Goal: Use online tool/utility: Utilize a website feature to perform a specific function

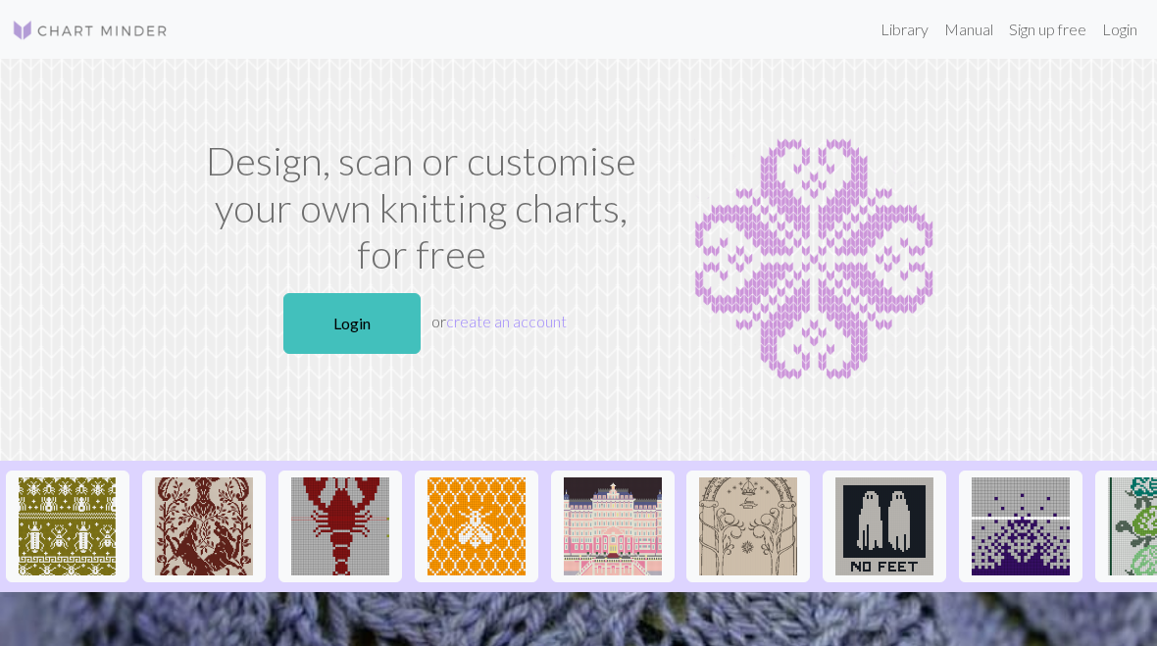
click at [382, 349] on link "Login" at bounding box center [351, 323] width 137 height 61
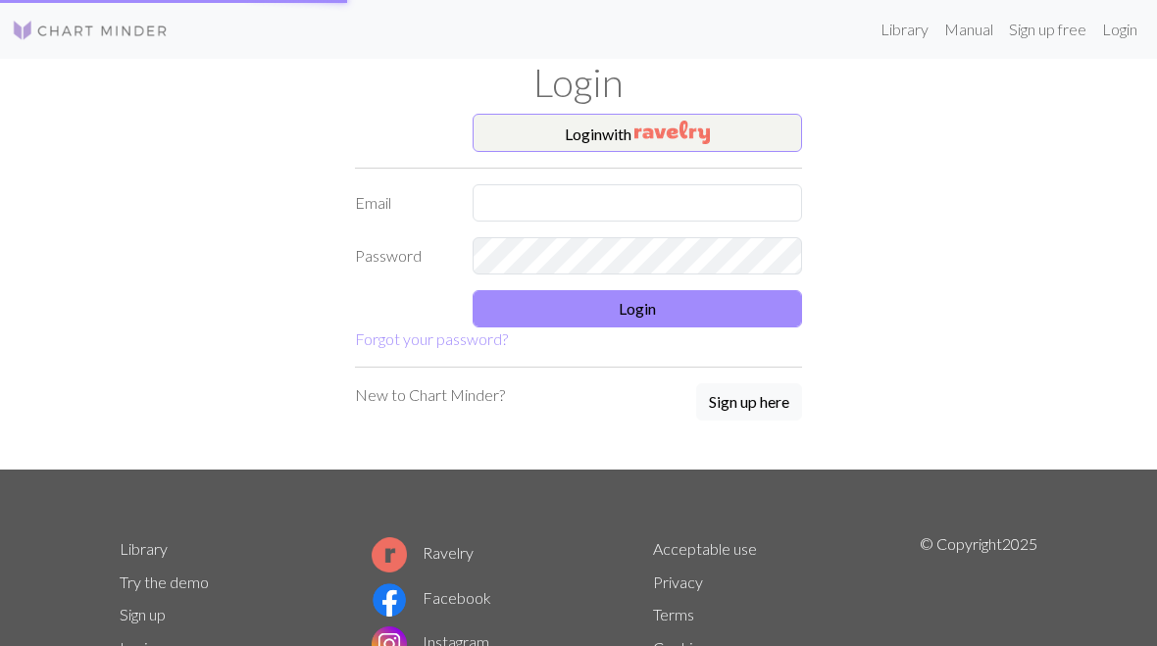
click at [388, 356] on div "Login with Email Password Login Forgot your password? New to Chart Minder? Sign…" at bounding box center [578, 292] width 471 height 357
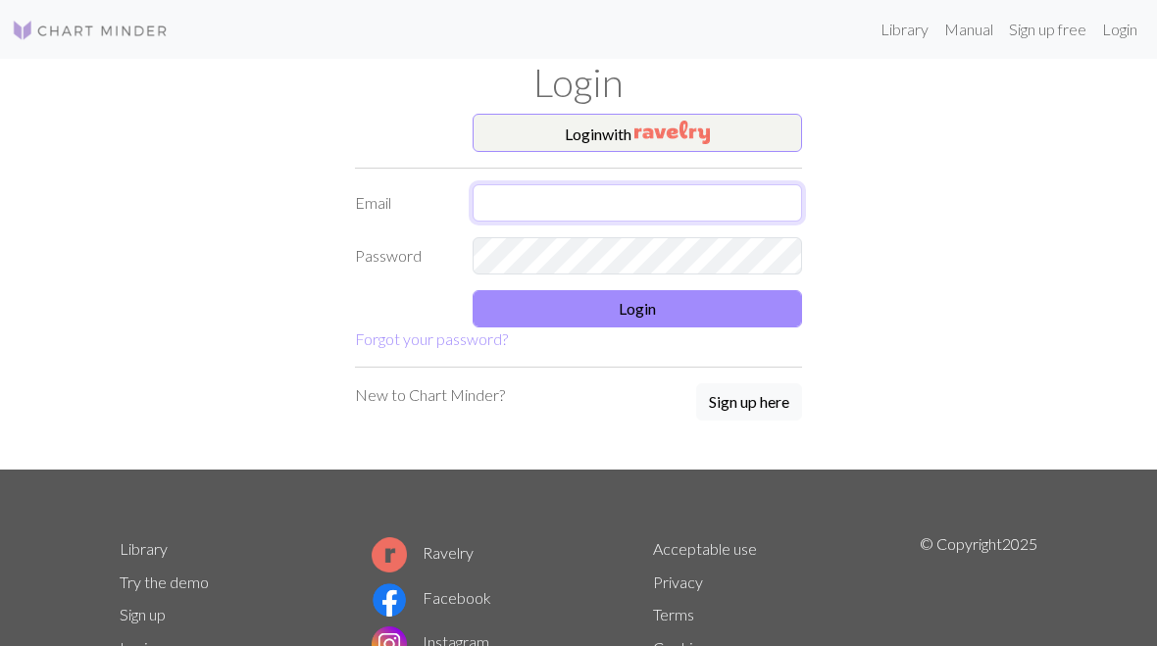
click at [528, 210] on input "text" at bounding box center [636, 202] width 329 height 37
type input "[PERSON_NAME][EMAIL_ADDRESS][DOMAIN_NAME]"
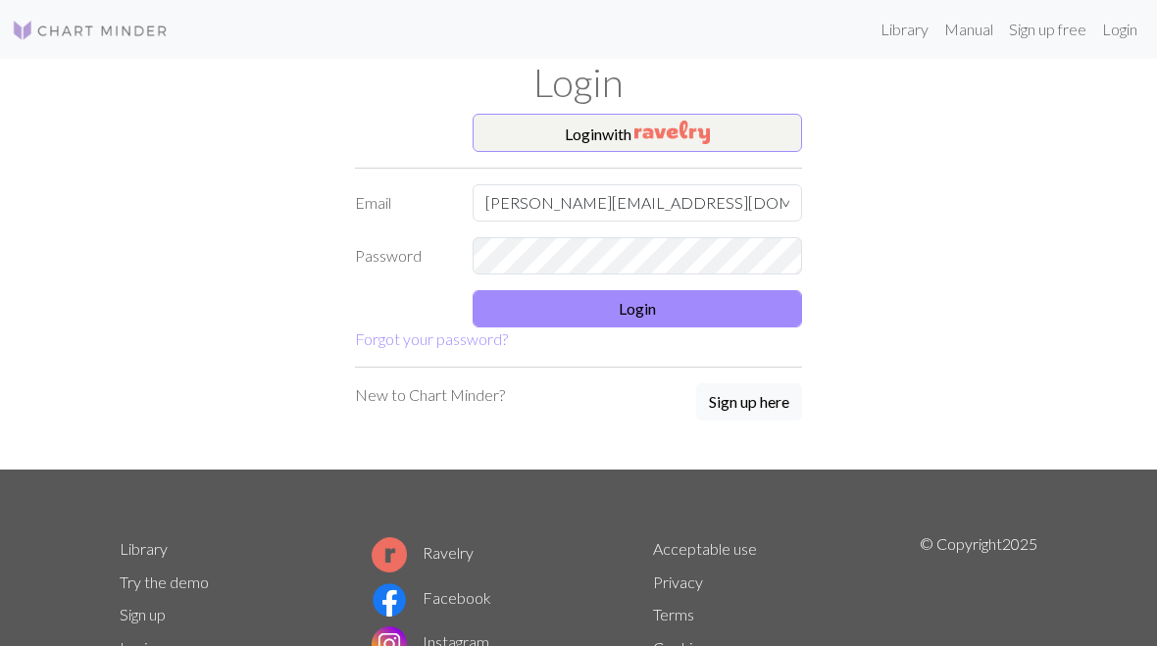
click at [715, 311] on button "Login" at bounding box center [636, 308] width 329 height 37
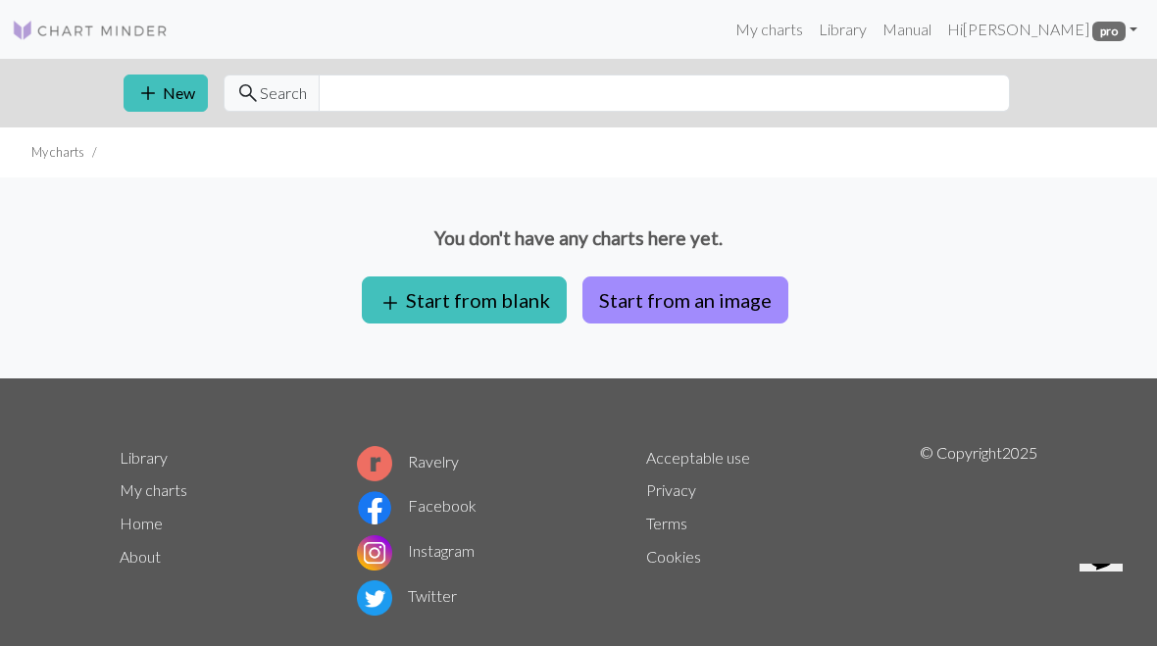
click at [719, 300] on button "Start from an image" at bounding box center [685, 299] width 206 height 47
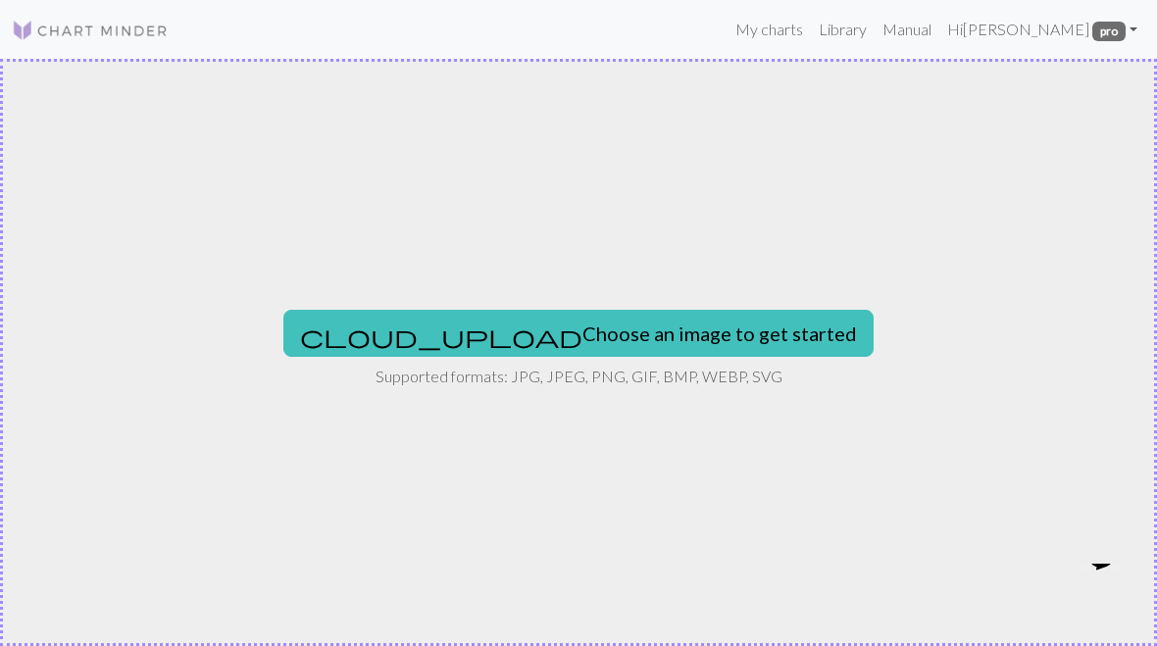
click at [615, 340] on button "cloud_upload Choose an image to get started" at bounding box center [578, 333] width 590 height 47
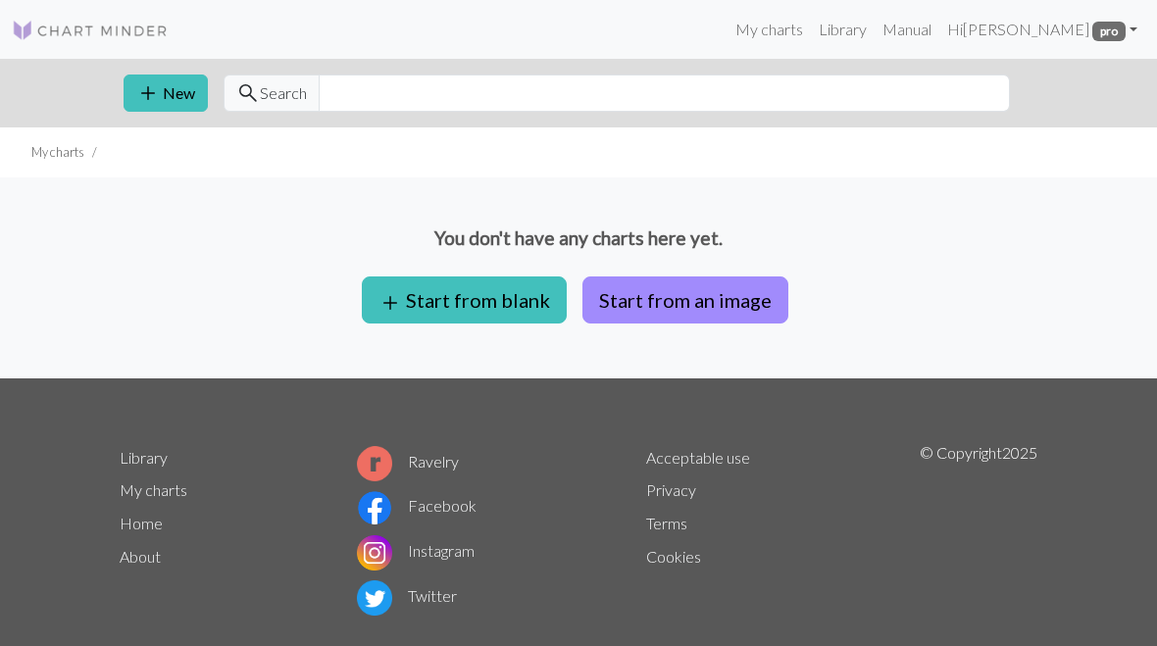
click at [694, 288] on button "Start from an image" at bounding box center [685, 299] width 206 height 47
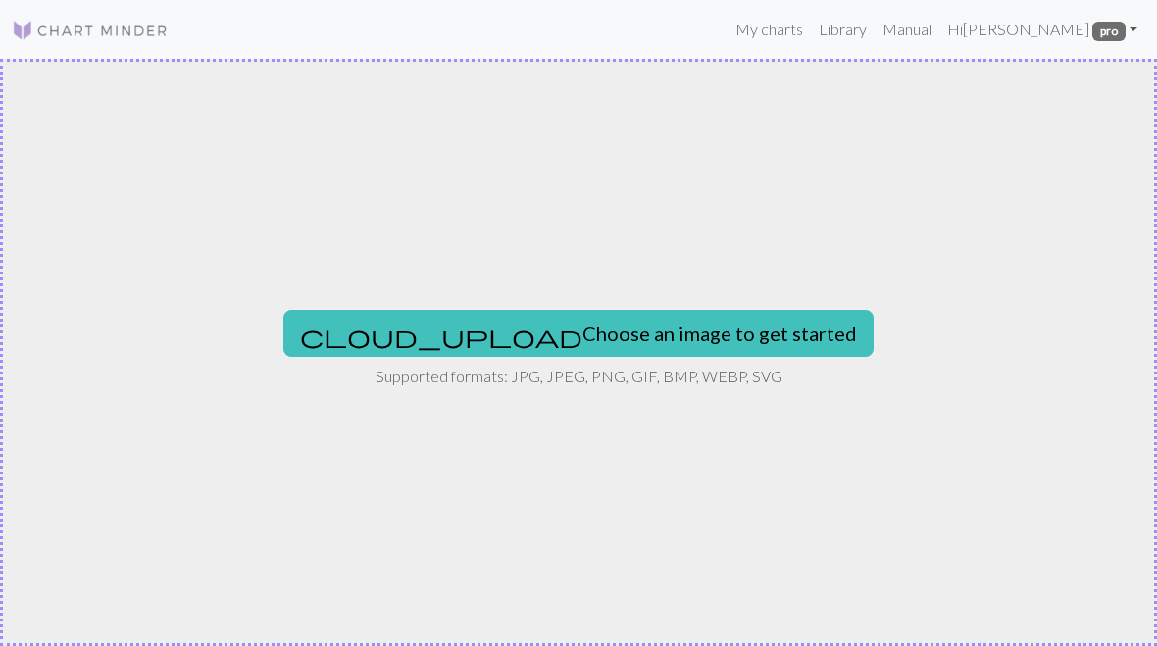
click at [629, 330] on button "cloud_upload Choose an image to get started" at bounding box center [578, 333] width 590 height 47
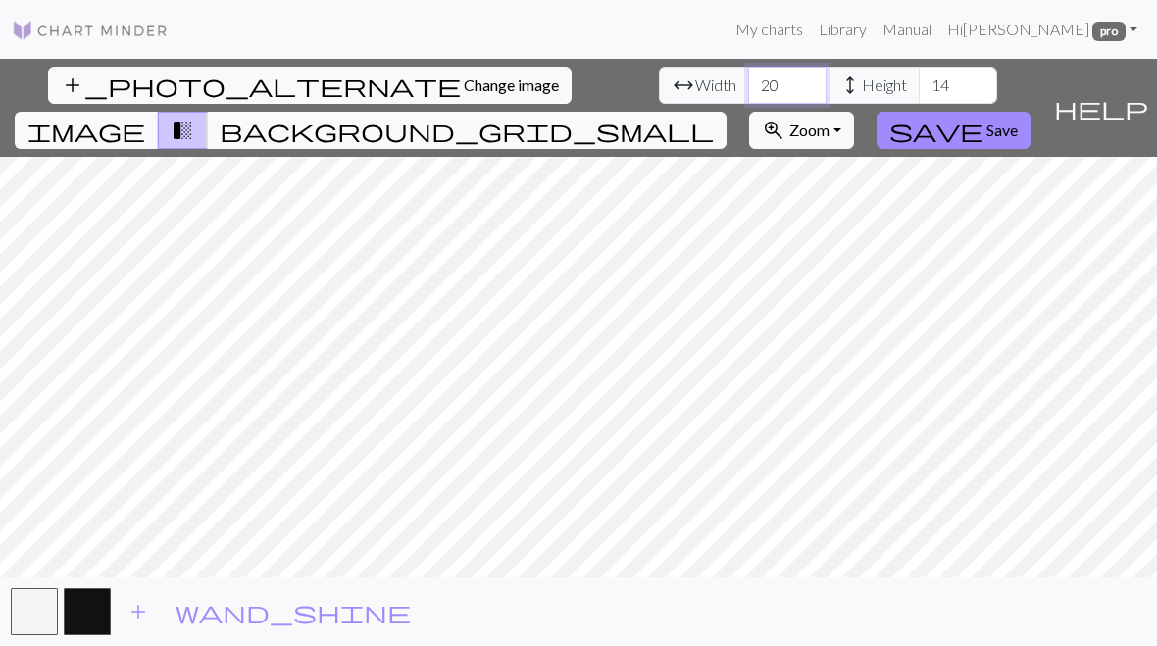
click at [748, 80] on input "20" at bounding box center [787, 85] width 78 height 37
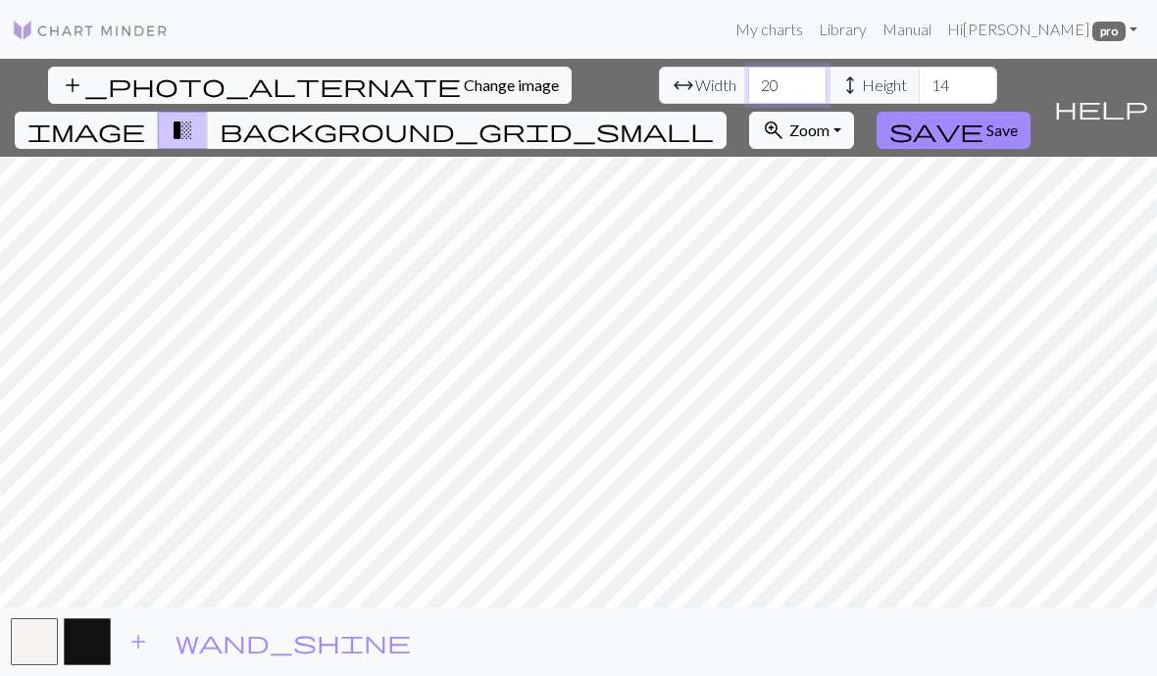
type input "2"
type input "32"
click at [918, 82] on input "14" at bounding box center [957, 85] width 78 height 37
type input "1"
type input "56"
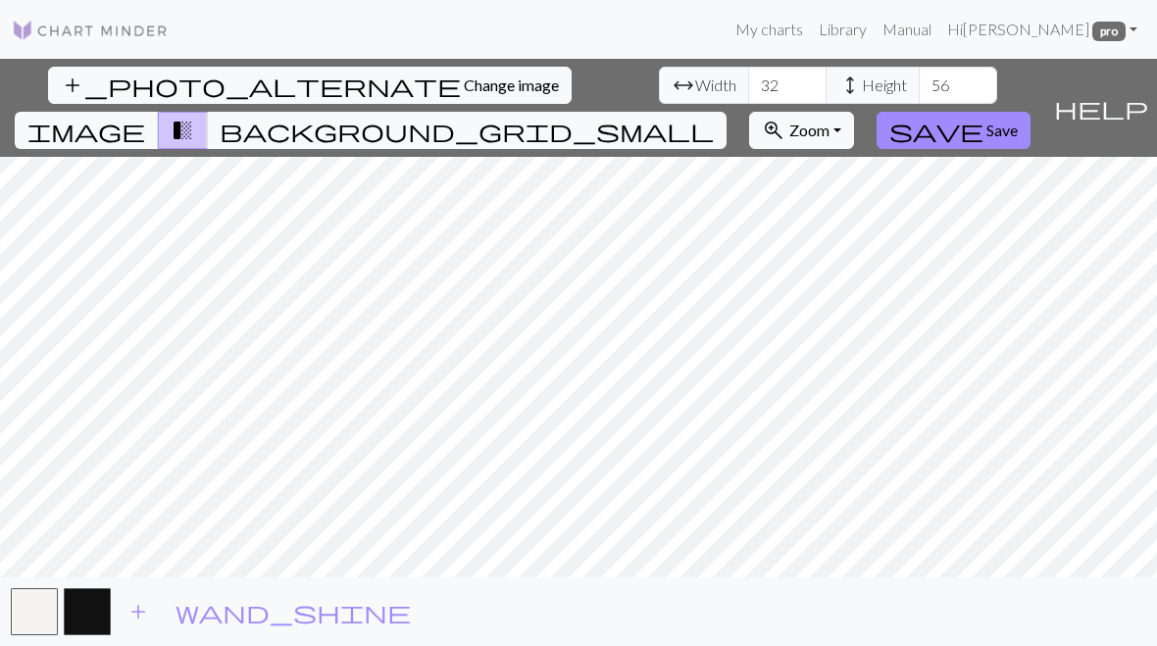
click at [137, 613] on span "add" at bounding box center [138, 611] width 24 height 27
click at [194, 607] on span "add" at bounding box center [191, 611] width 24 height 27
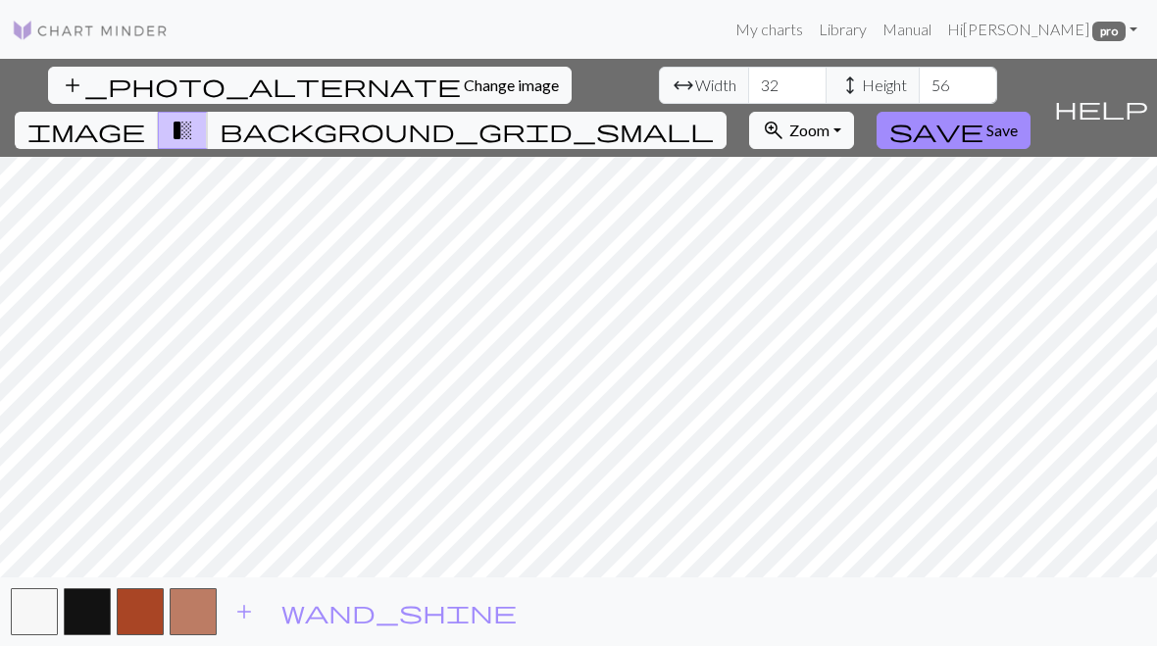
click at [464, 82] on span "Change image" at bounding box center [511, 84] width 95 height 19
click at [44, 609] on button "button" at bounding box center [34, 611] width 47 height 47
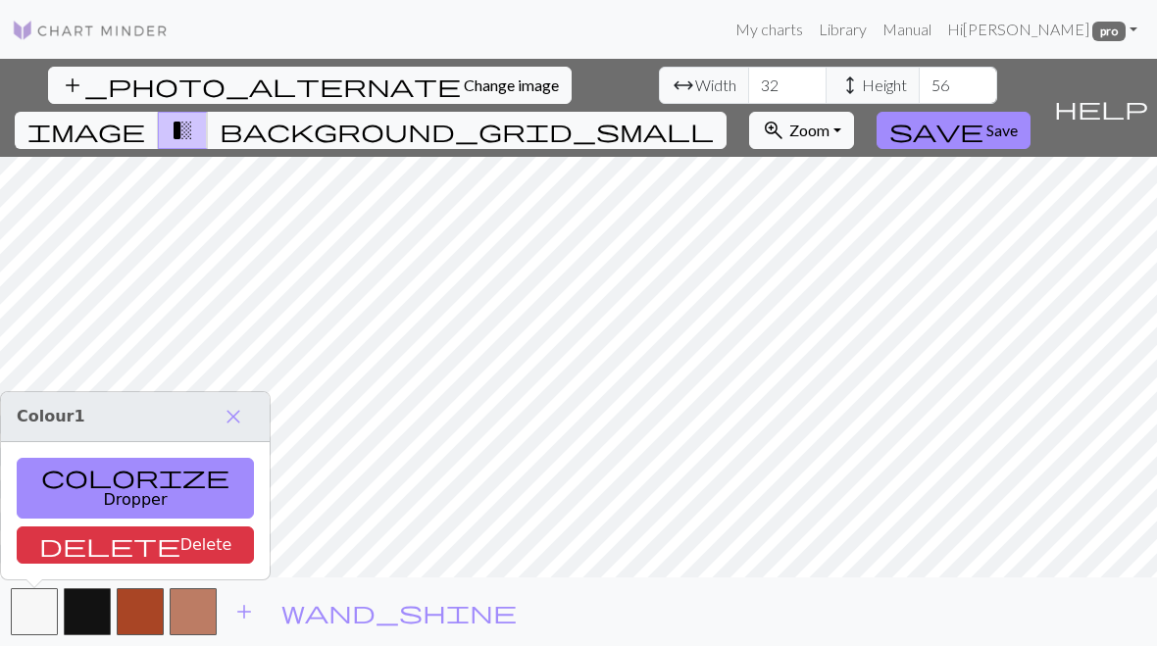
click at [52, 425] on span "Colour 1" at bounding box center [51, 416] width 69 height 19
click at [38, 601] on button "button" at bounding box center [34, 611] width 47 height 47
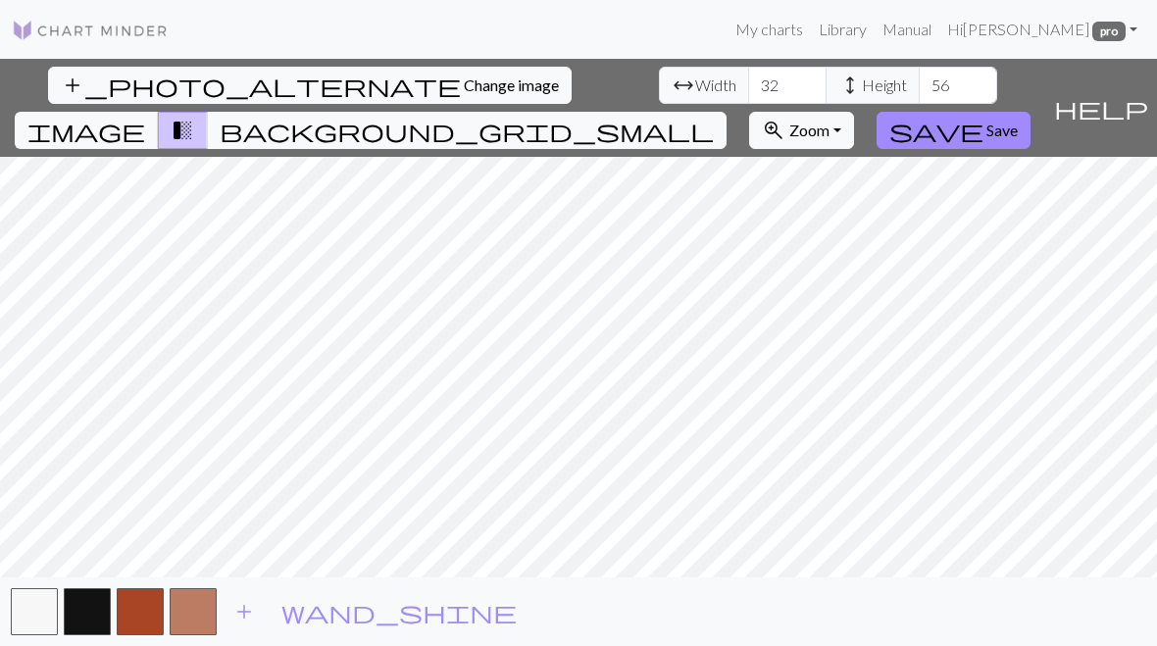
click at [19, 619] on button "button" at bounding box center [34, 611] width 47 height 47
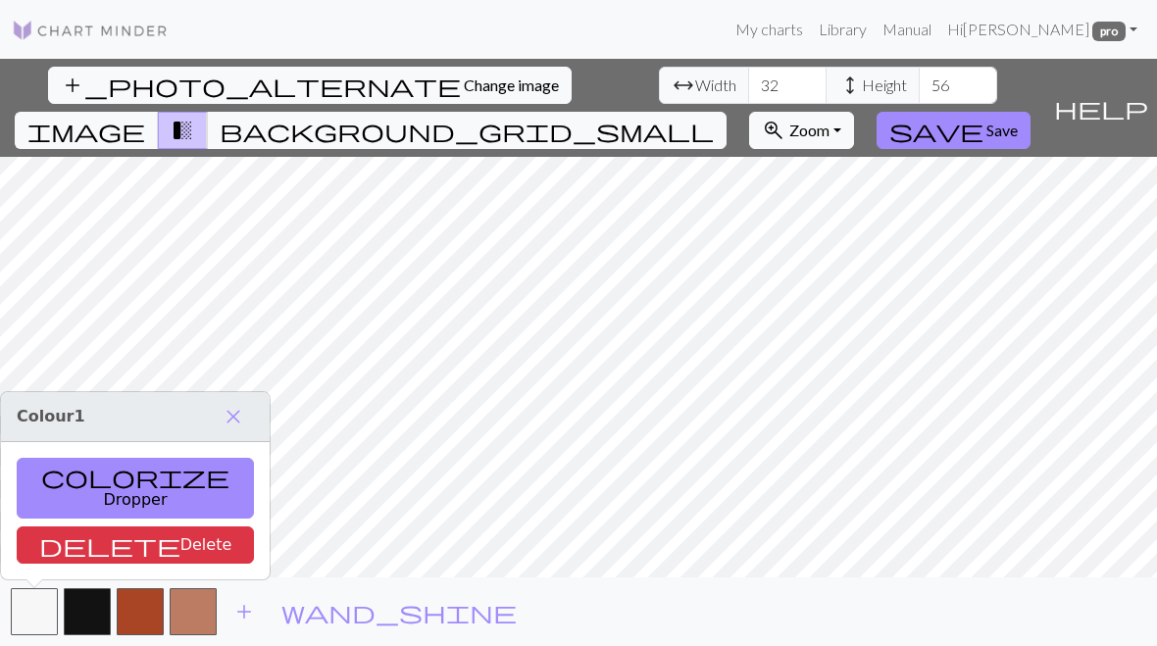
click at [64, 427] on h3 "Colour 1 close" at bounding box center [135, 417] width 269 height 50
click at [96, 498] on button "colorize Dropper" at bounding box center [135, 488] width 237 height 61
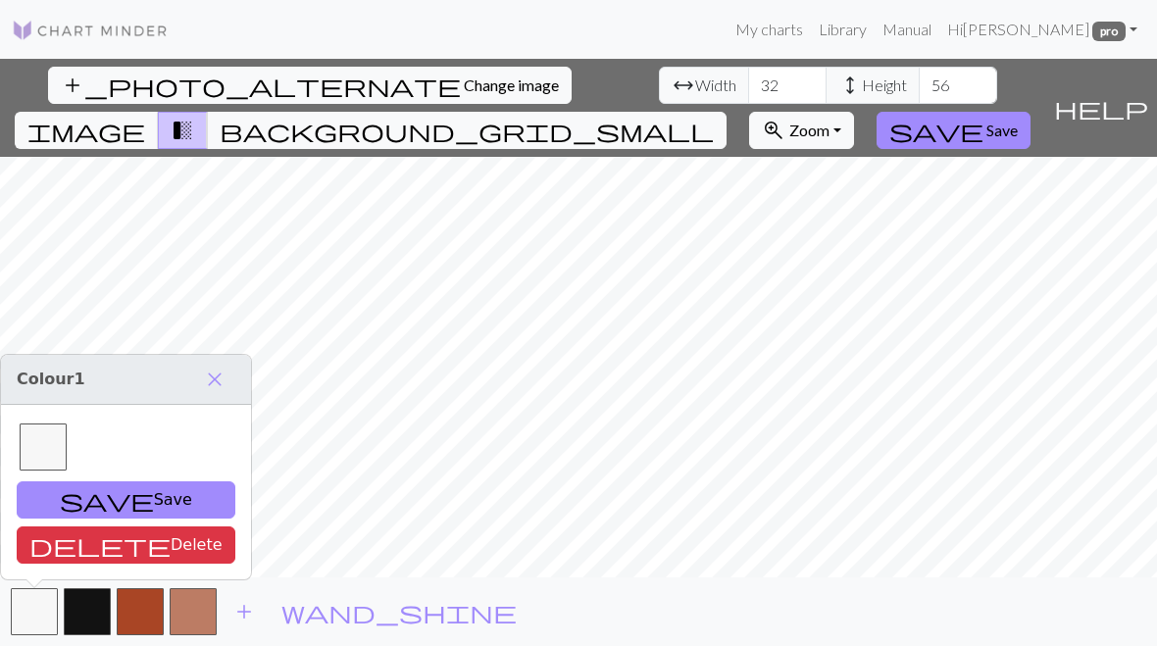
click at [38, 606] on button "button" at bounding box center [34, 611] width 47 height 47
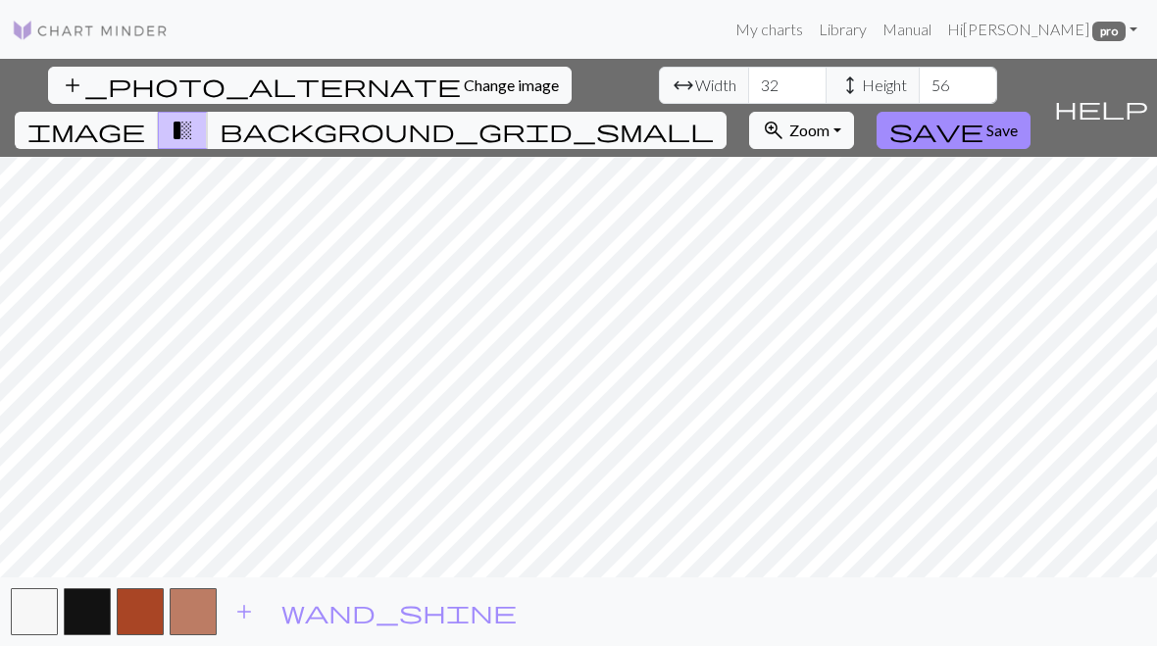
click at [34, 620] on button "button" at bounding box center [34, 611] width 47 height 47
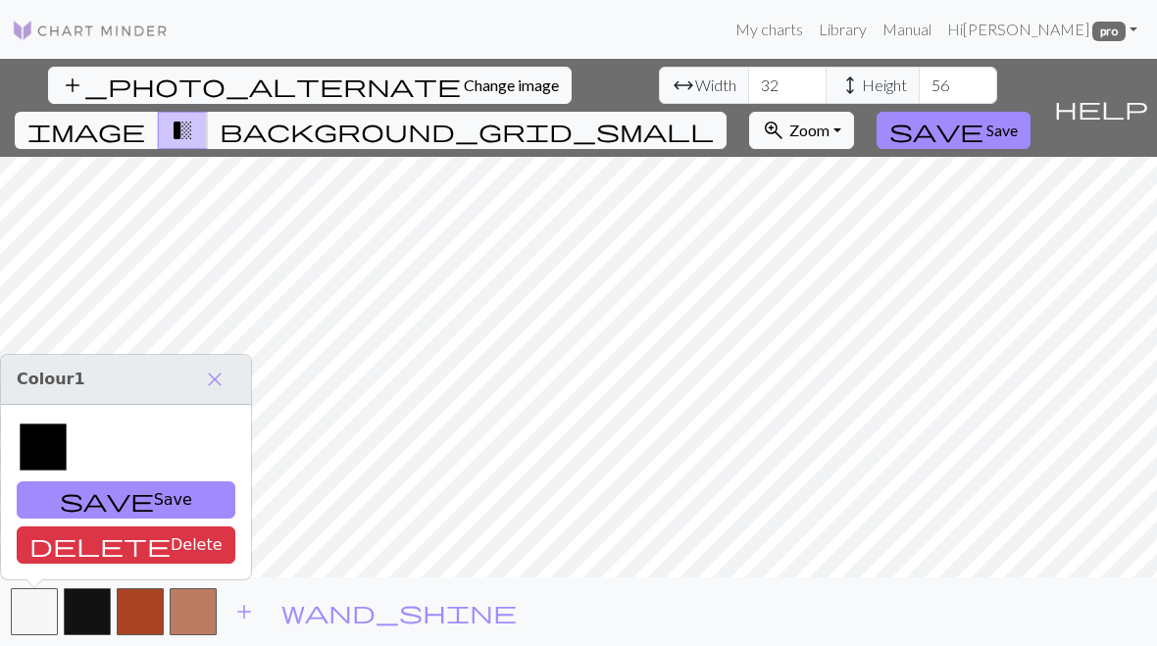
click at [27, 623] on button "button" at bounding box center [34, 611] width 47 height 47
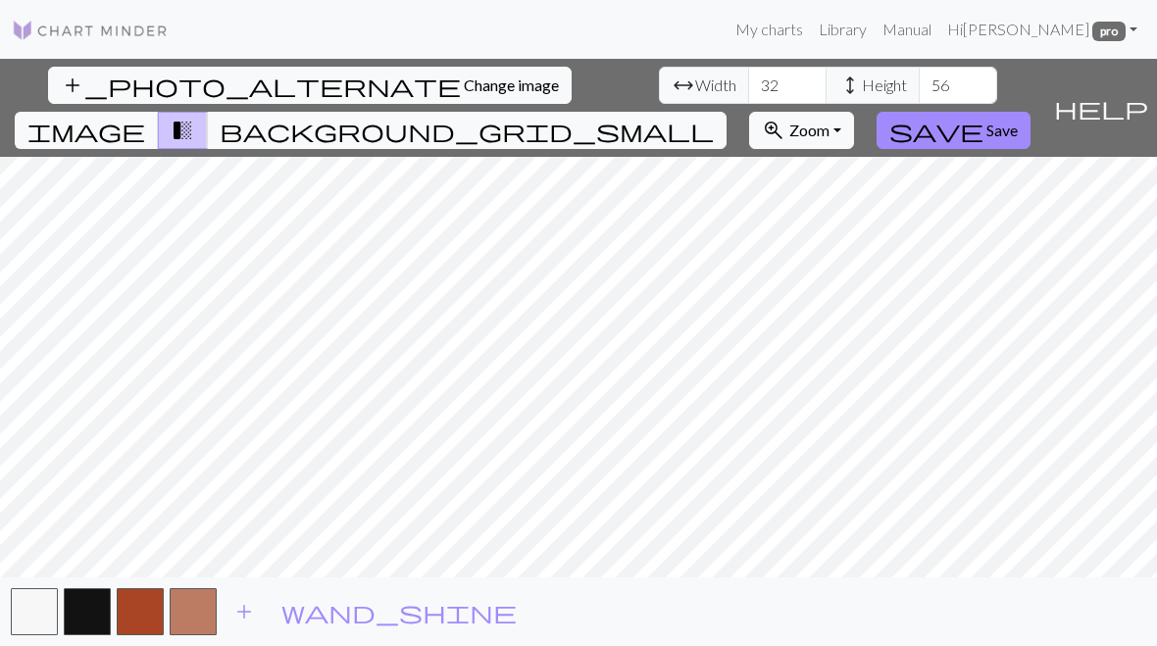
click at [145, 117] on span "image" at bounding box center [86, 130] width 118 height 27
click at [194, 117] on span "transition_fade" at bounding box center [183, 130] width 24 height 27
click at [726, 112] on button "background_grid_small" at bounding box center [467, 130] width 520 height 37
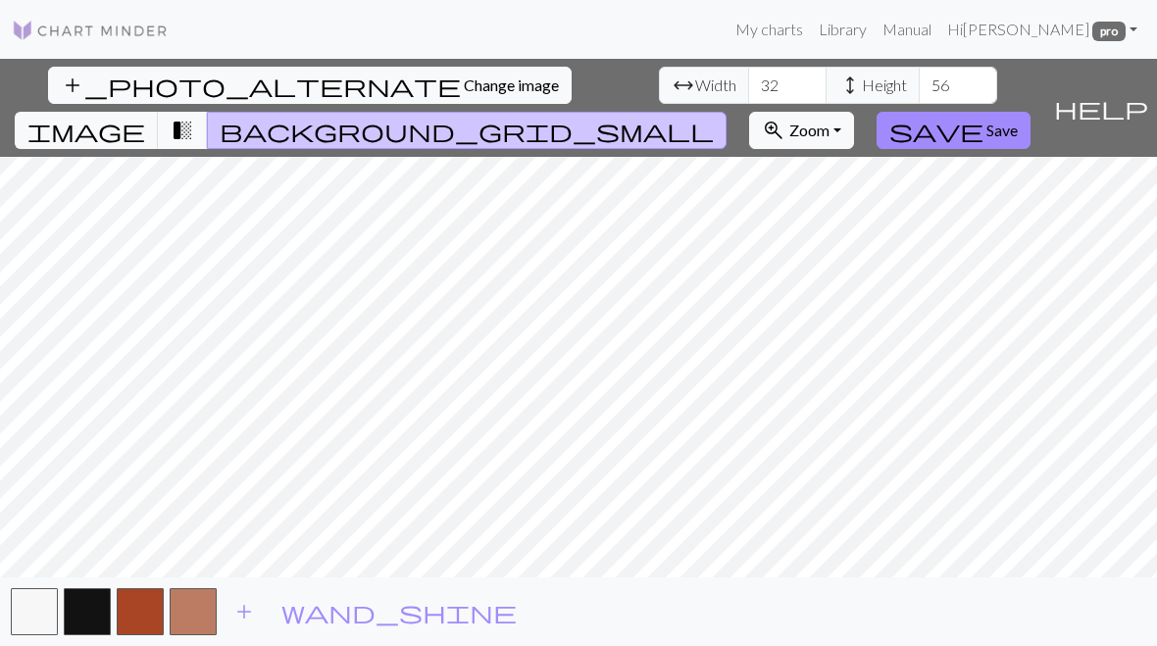
click at [145, 117] on span "image" at bounding box center [86, 130] width 118 height 27
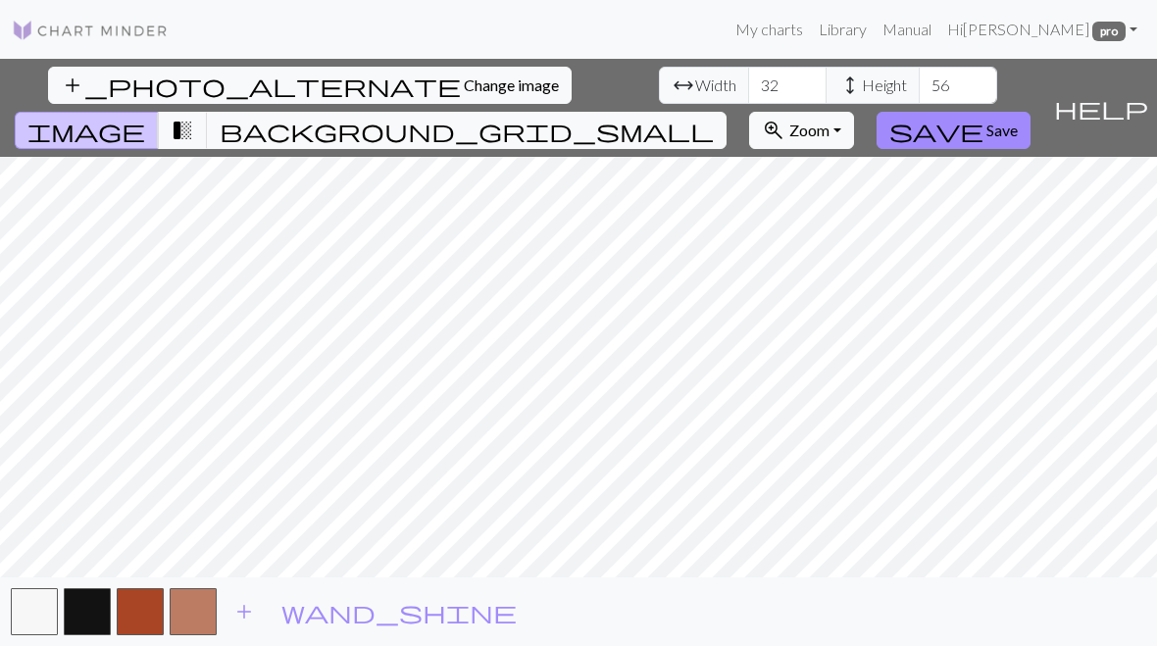
click at [194, 117] on span "transition_fade" at bounding box center [183, 130] width 24 height 27
click at [34, 610] on button "button" at bounding box center [34, 611] width 47 height 47
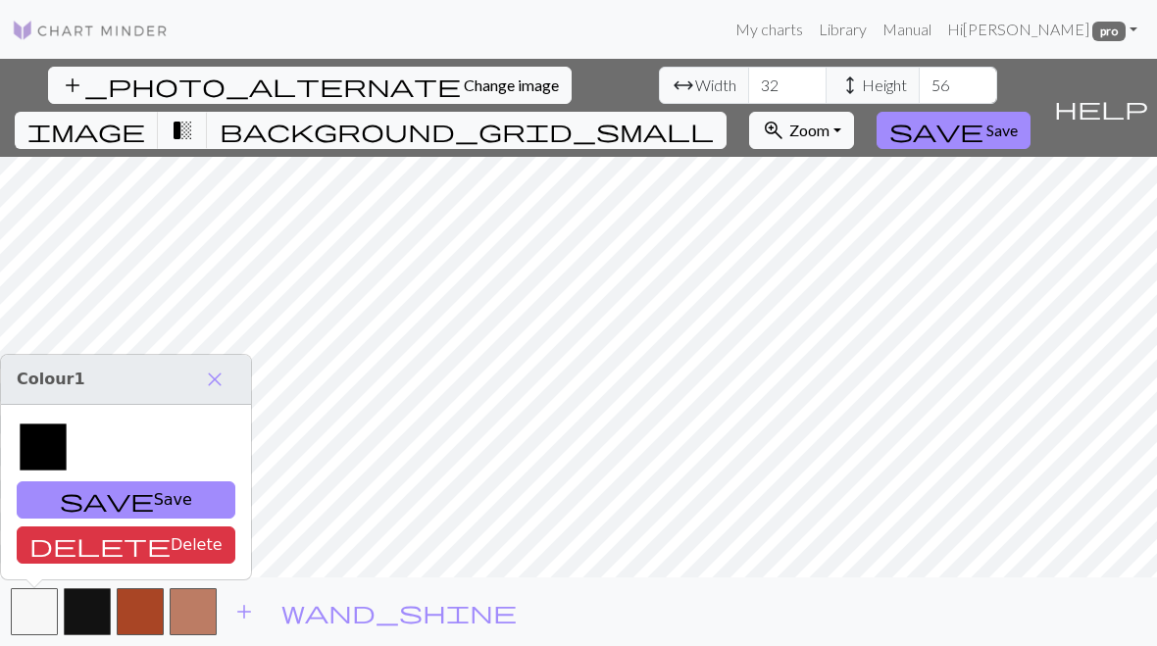
click at [99, 540] on button "delete Delete" at bounding box center [126, 544] width 219 height 37
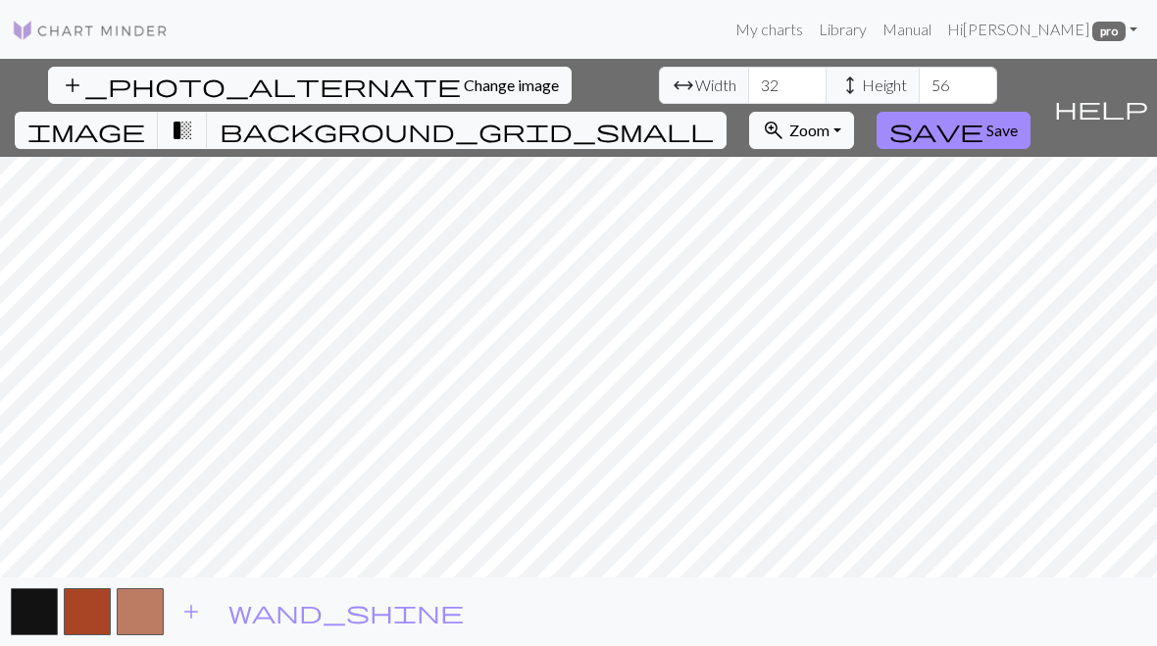
click at [145, 117] on span "image" at bounding box center [86, 130] width 118 height 27
click at [194, 117] on span "transition_fade" at bounding box center [183, 130] width 24 height 27
click at [714, 117] on span "background_grid_small" at bounding box center [467, 130] width 494 height 27
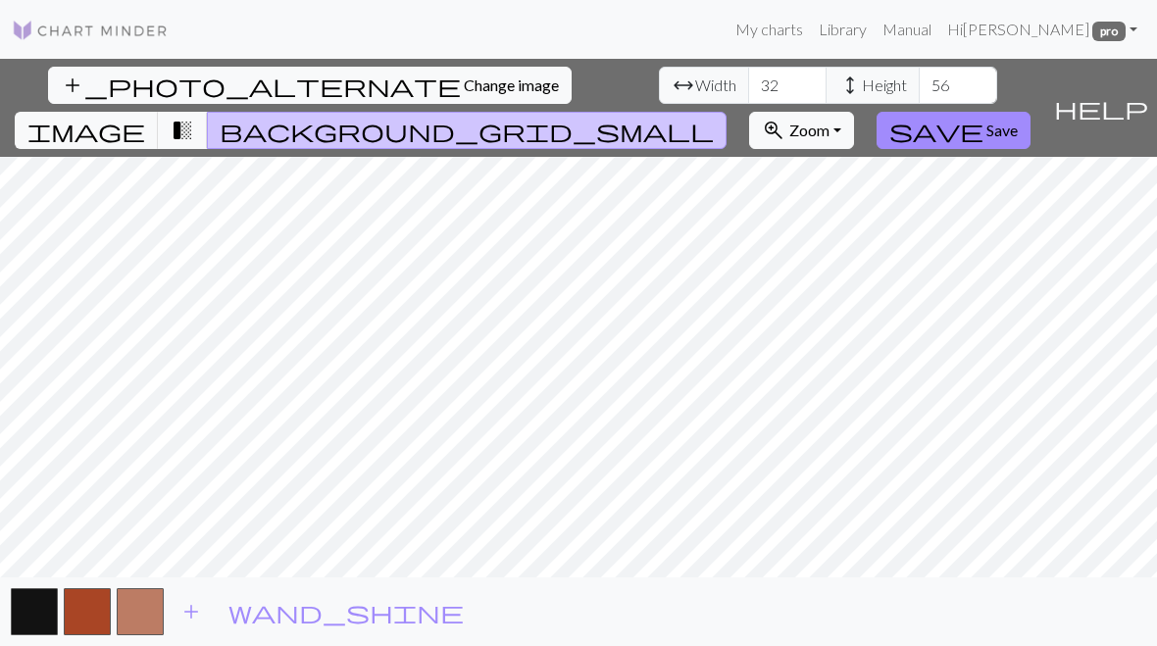
click at [253, 601] on button "wand_shine" at bounding box center [346, 611] width 261 height 37
click at [185, 611] on span "add" at bounding box center [191, 611] width 24 height 27
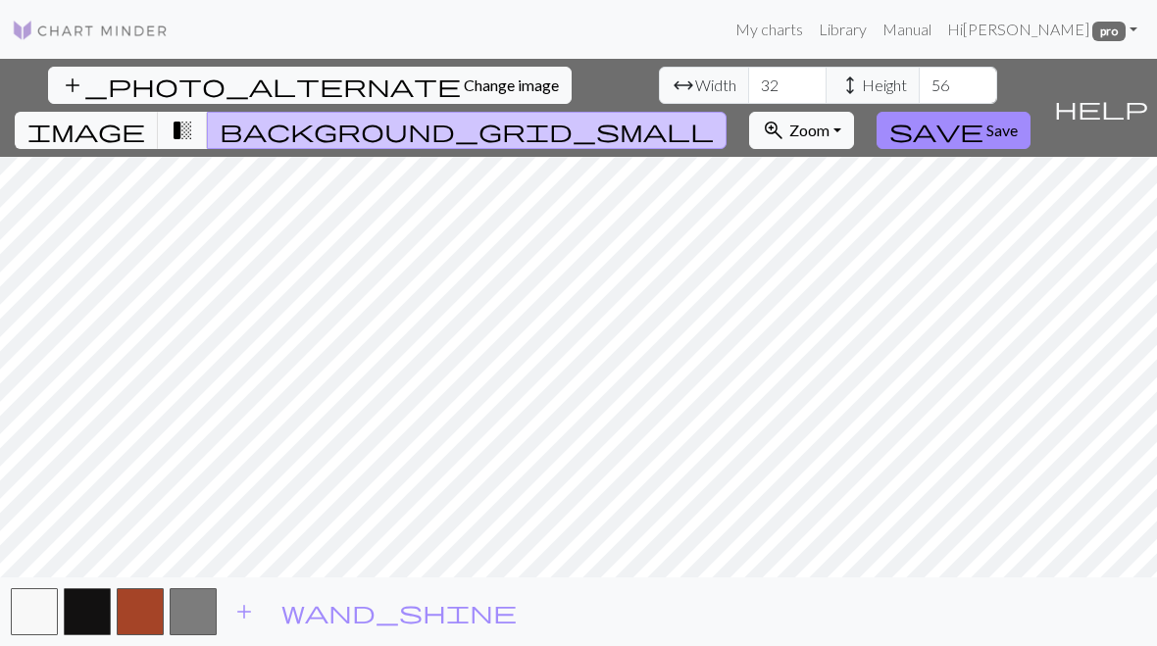
click at [194, 117] on span "transition_fade" at bounding box center [183, 130] width 24 height 27
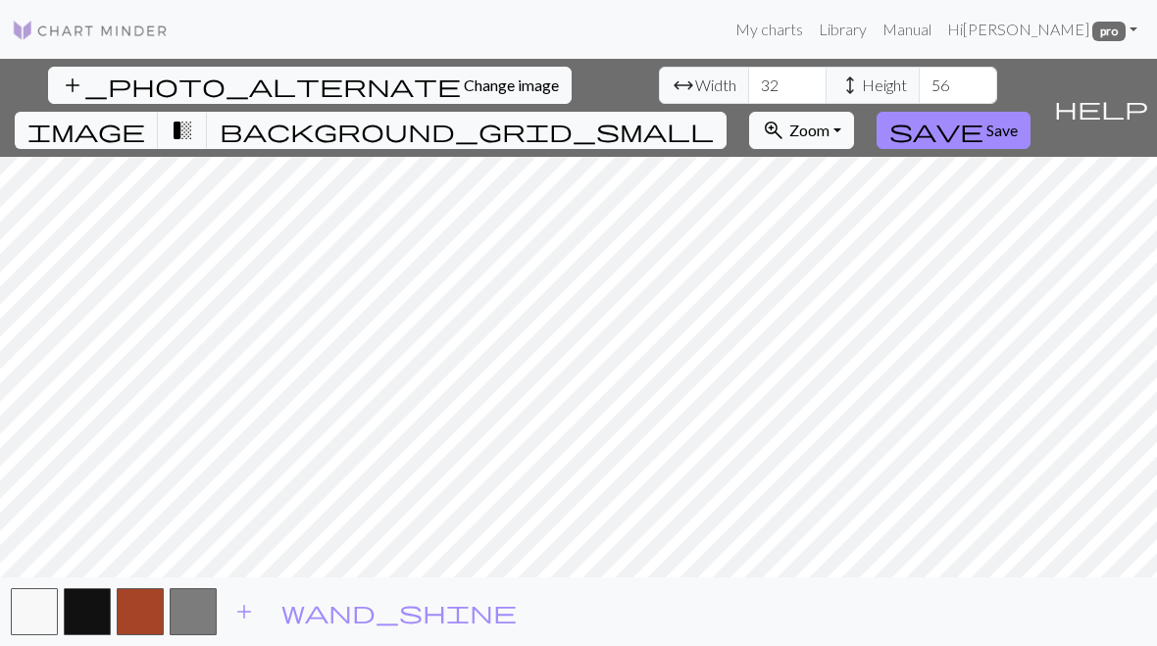
click at [192, 611] on button "button" at bounding box center [193, 611] width 47 height 47
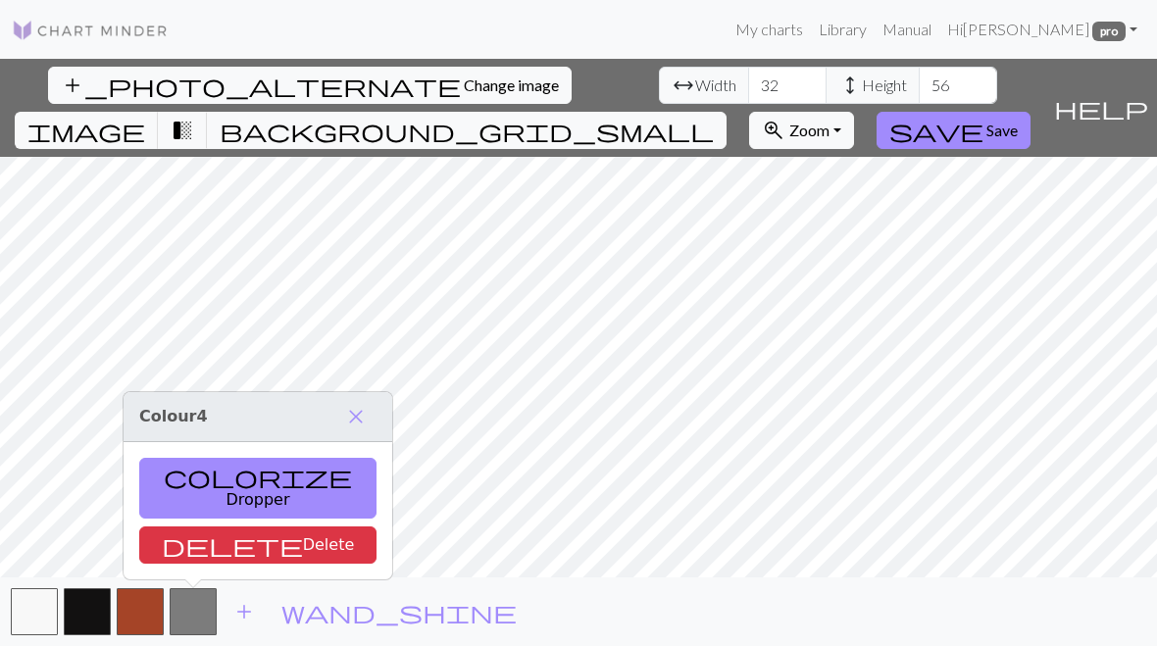
click at [224, 545] on button "delete Delete" at bounding box center [257, 544] width 237 height 37
